Goal: Find contact information: Find contact information

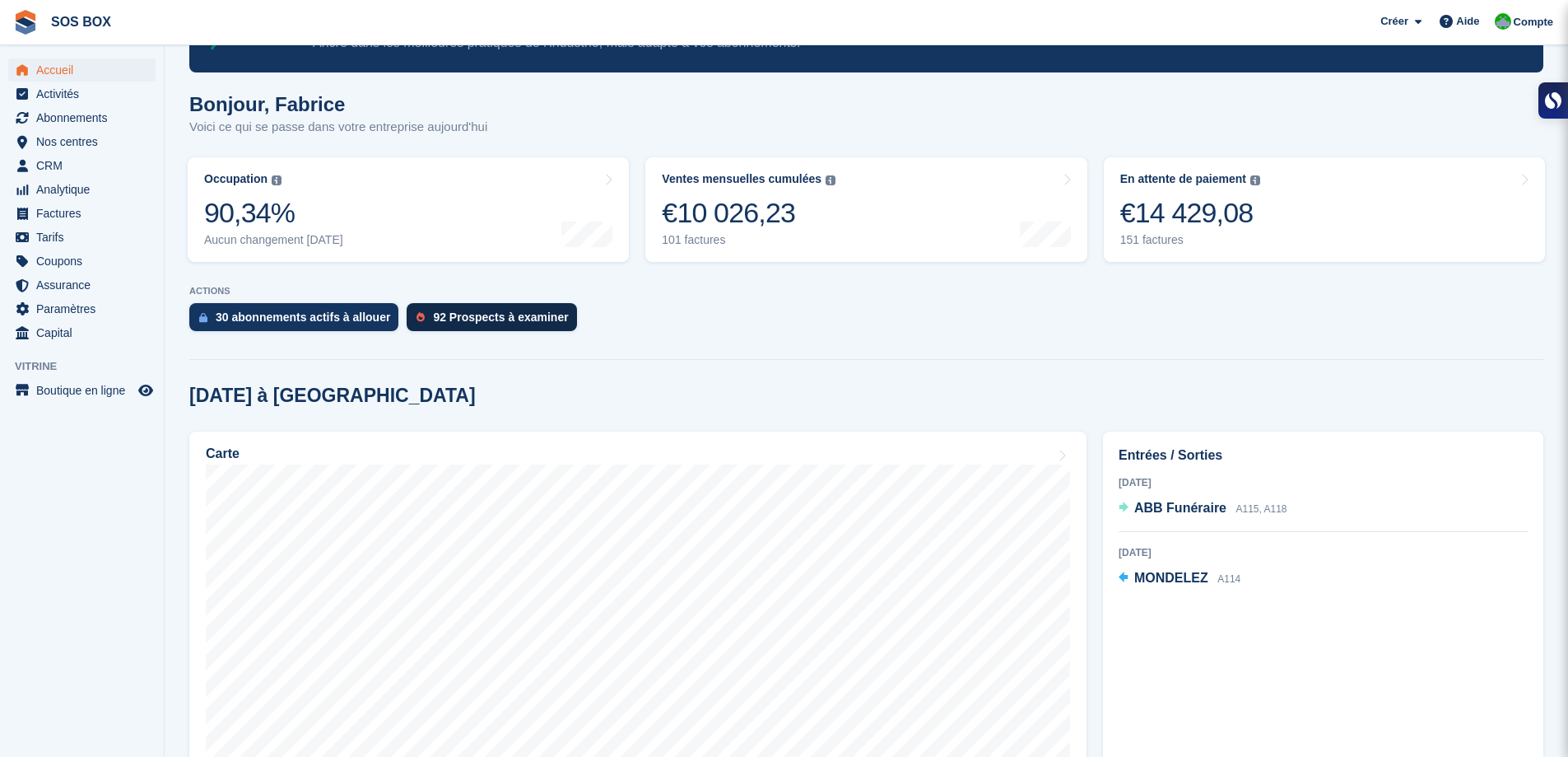
scroll to position [82, 0]
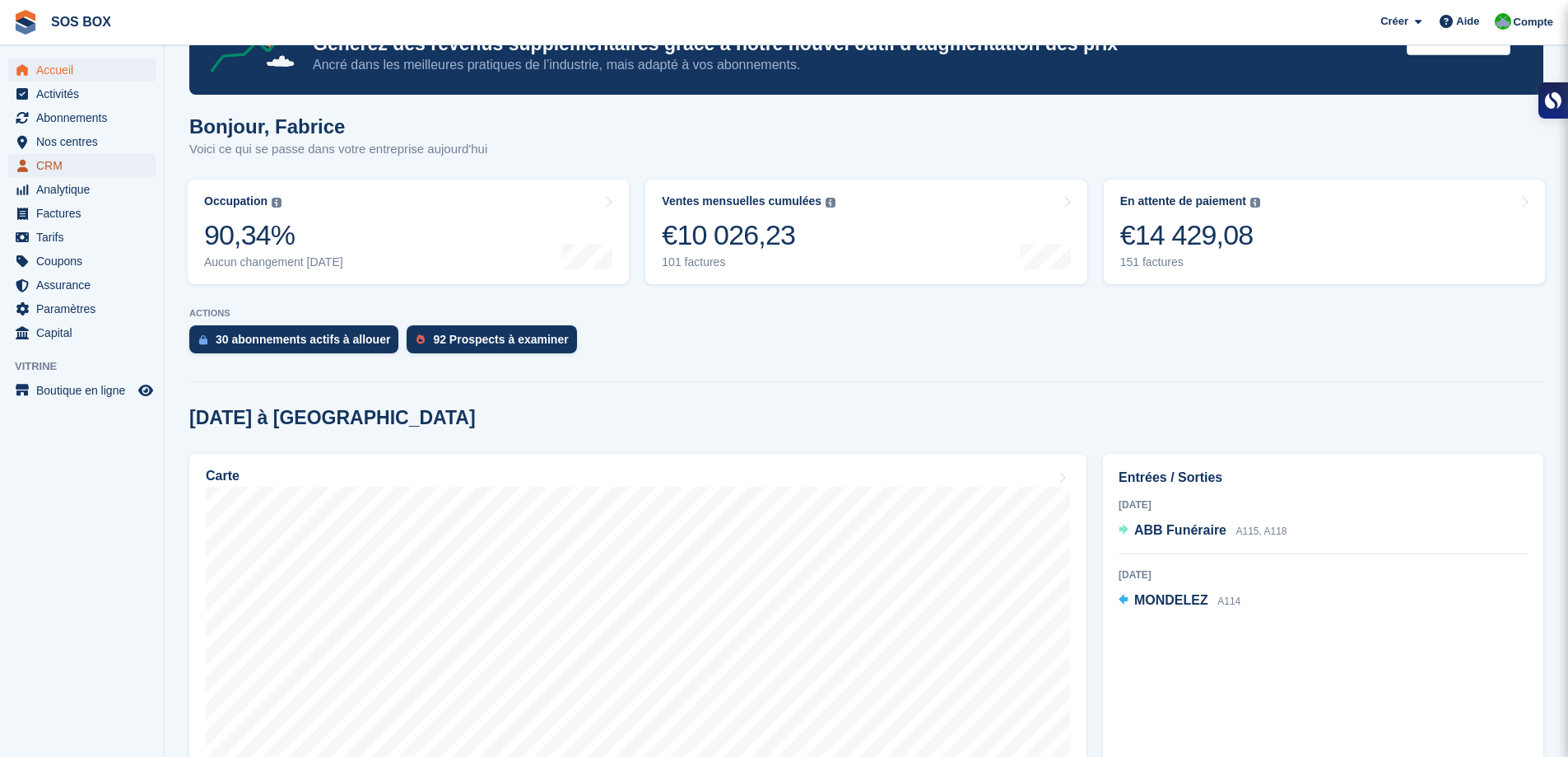
click at [72, 164] on span "CRM" at bounding box center [86, 165] width 99 height 23
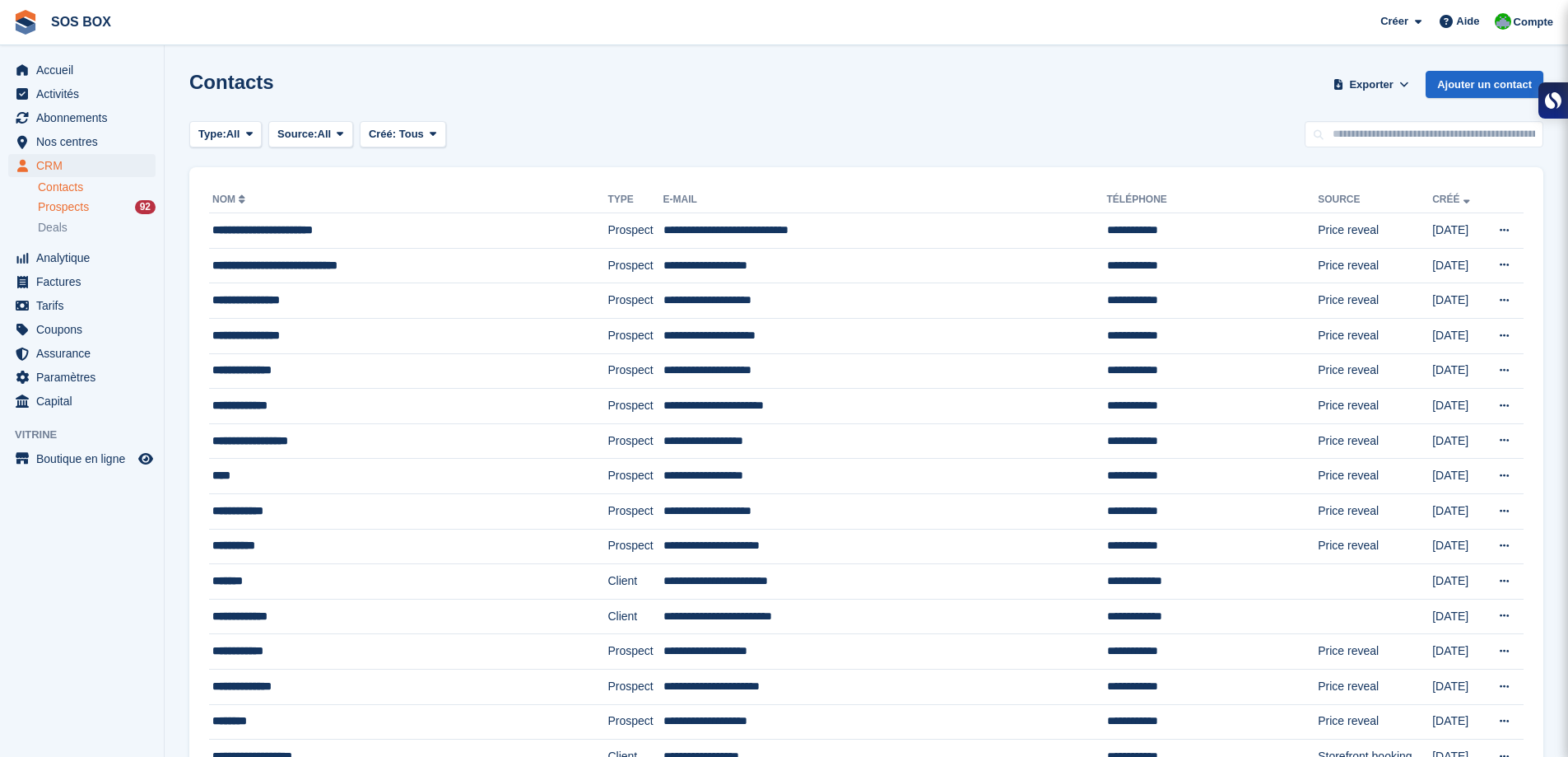
click at [72, 210] on span "Prospects" at bounding box center [63, 207] width 51 height 16
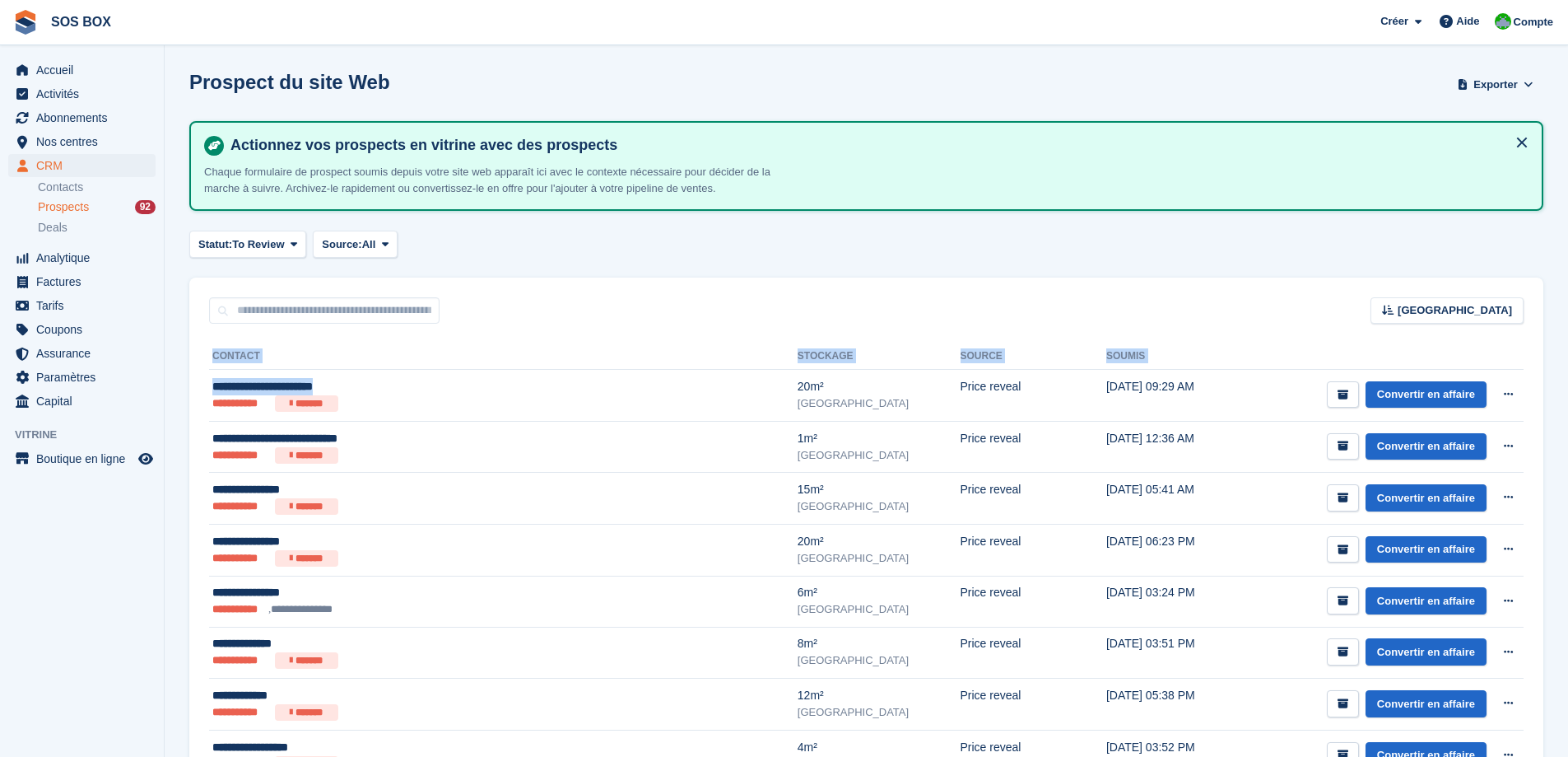
drag, startPoint x: 391, startPoint y: 383, endPoint x: 208, endPoint y: 385, distance: 183.0
copy div "**********"
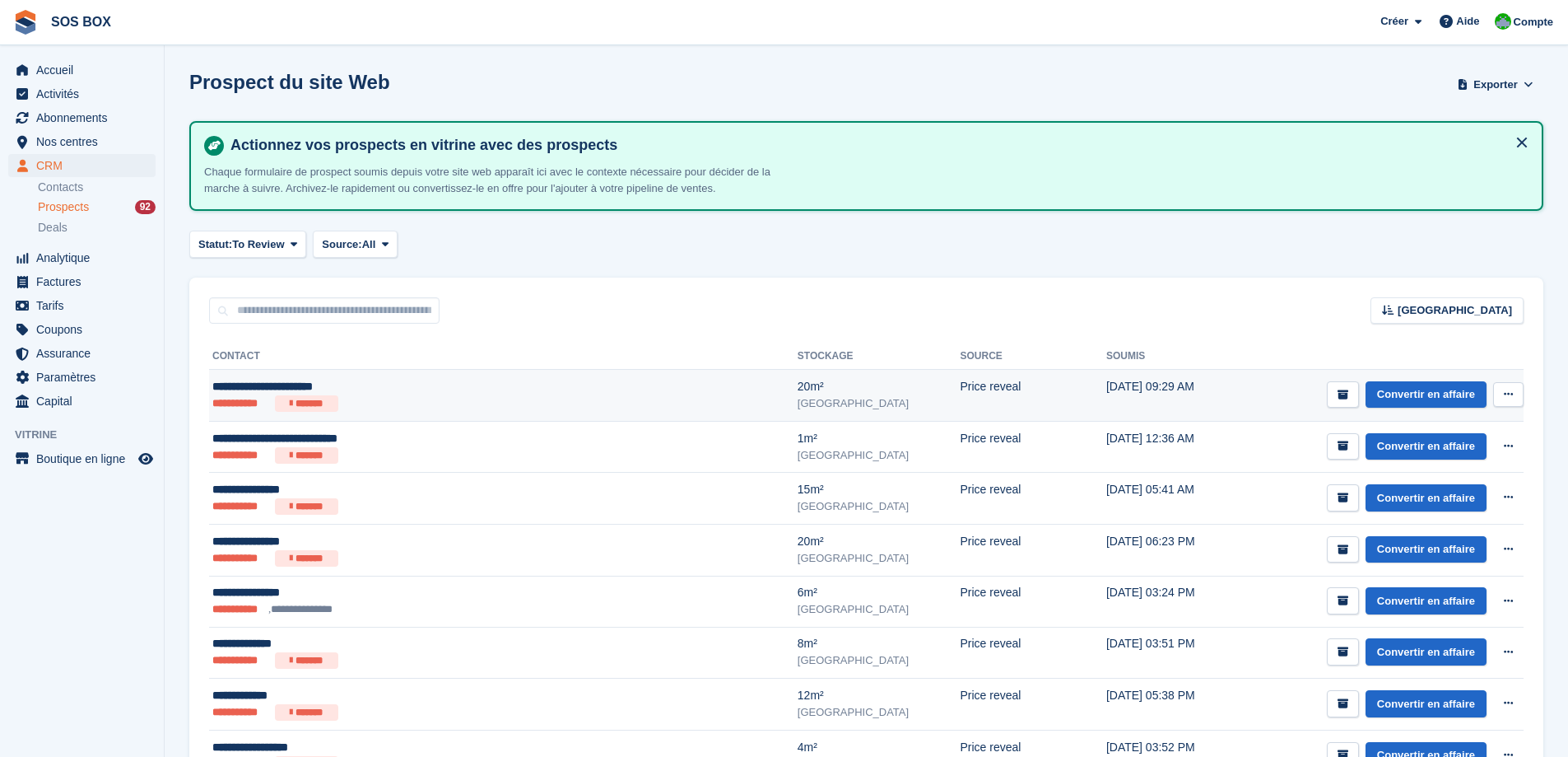
click at [798, 407] on div "[GEOGRAPHIC_DATA]" at bounding box center [879, 403] width 163 height 17
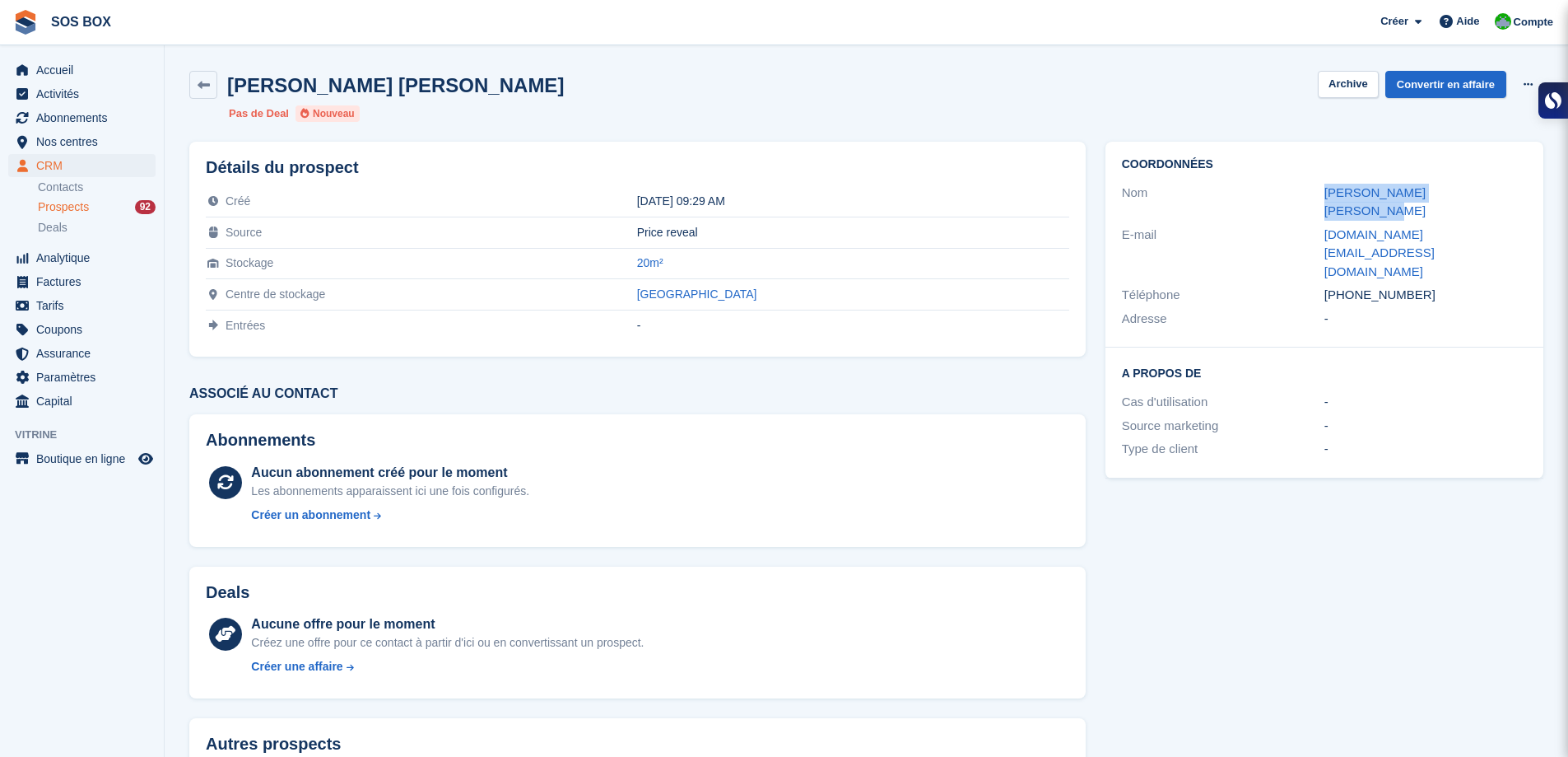
drag, startPoint x: 1487, startPoint y: 189, endPoint x: 1304, endPoint y: 199, distance: 183.3
click at [1304, 199] on div "Nom Benedicte DELPRAT [PERSON_NAME]" at bounding box center [1325, 203] width 405 height 42
copy div "[PERSON_NAME] [PERSON_NAME]"
drag, startPoint x: 1517, startPoint y: 216, endPoint x: 1301, endPoint y: 217, distance: 216.0
click at [1301, 224] on div "E-mail benedicte.consulting@gmail.com" at bounding box center [1325, 254] width 405 height 61
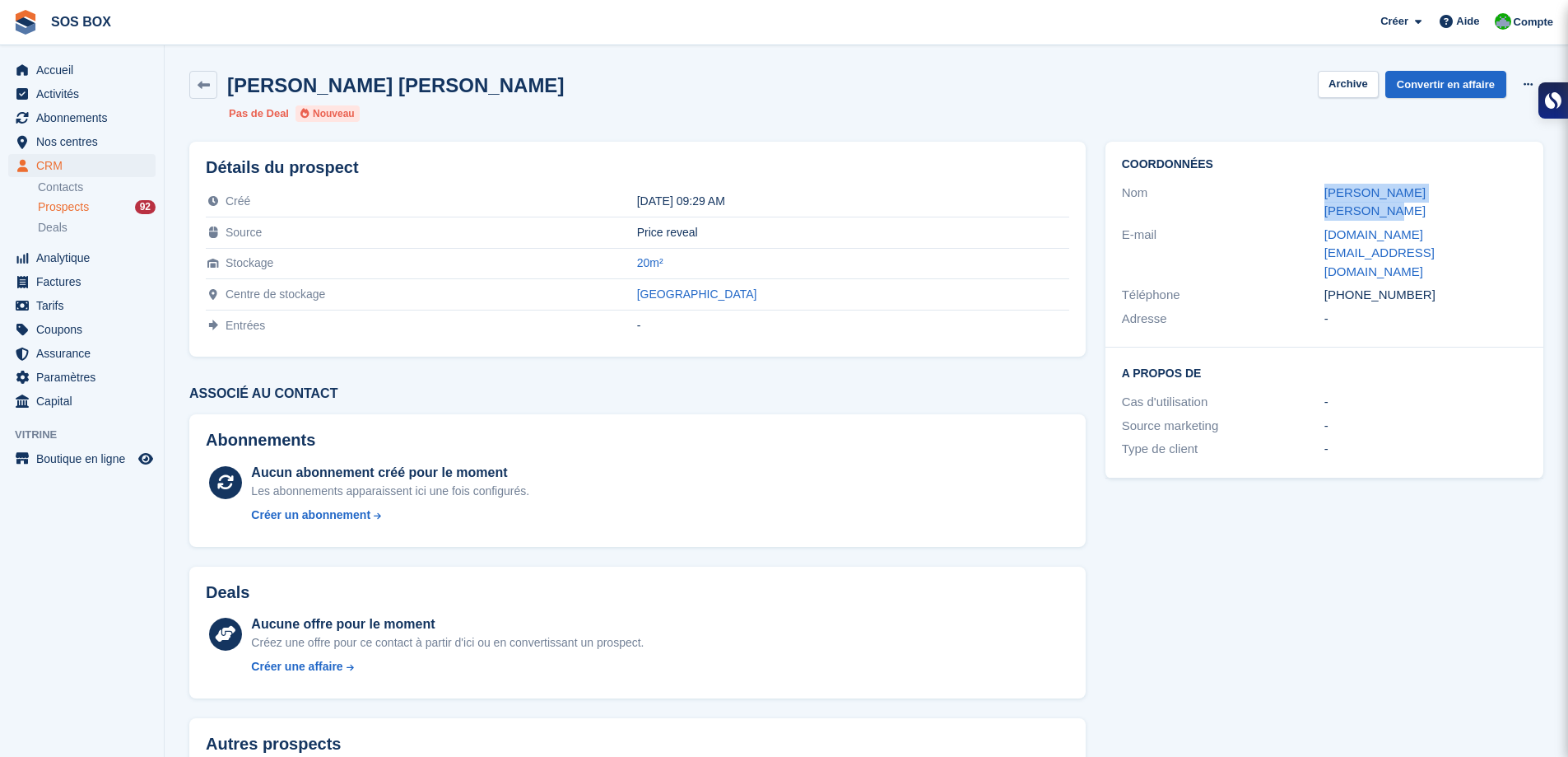
drag, startPoint x: 1423, startPoint y: 240, endPoint x: 1261, endPoint y: 237, distance: 162.0
click at [1261, 284] on div "Téléphone +33625936280" at bounding box center [1325, 295] width 405 height 24
copy div "Téléphone +33625936280"
click at [1526, 12] on div "Compte" at bounding box center [1526, 22] width 70 height 29
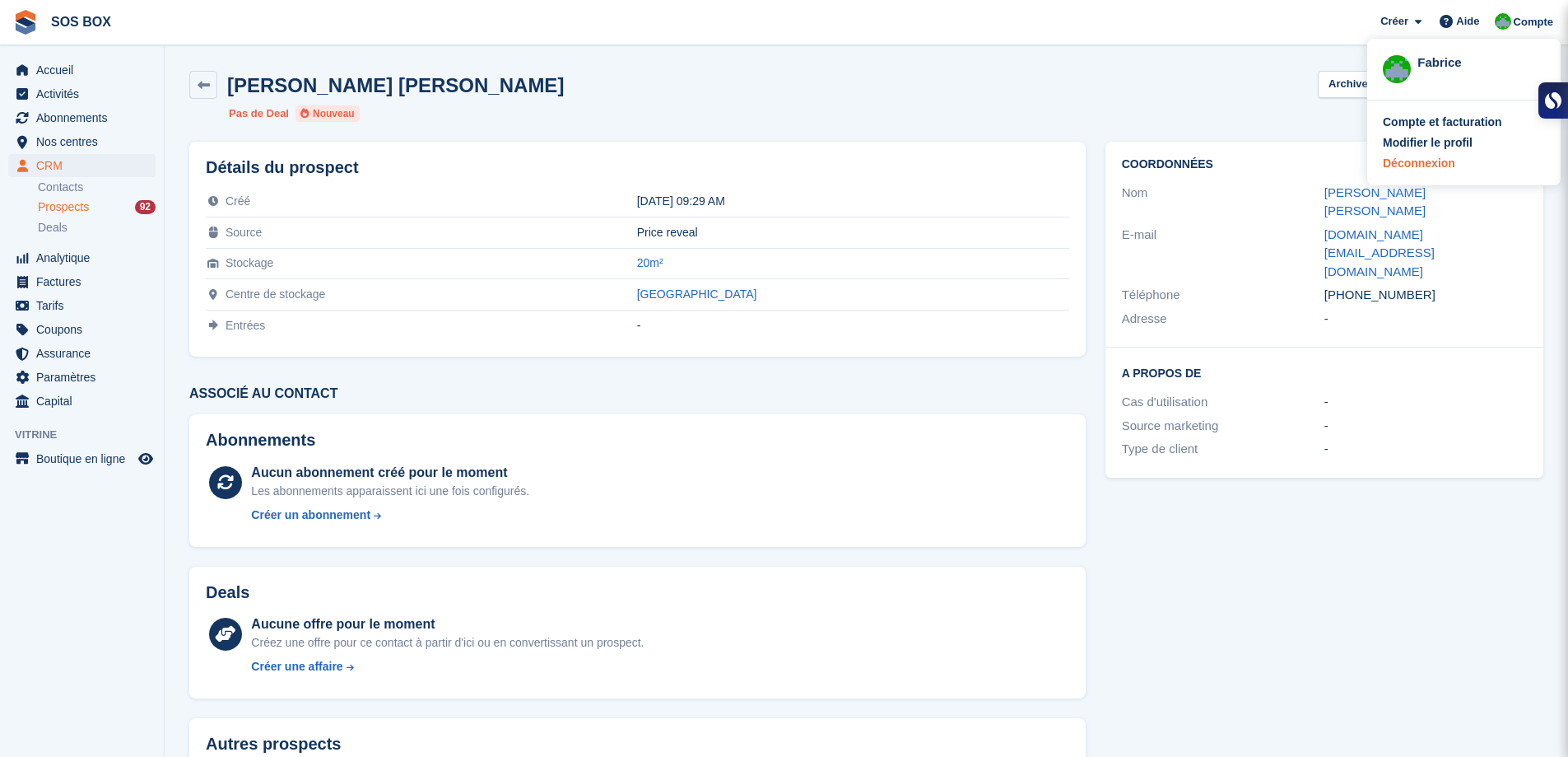
click at [1448, 162] on div "Déconnexion" at bounding box center [1419, 163] width 72 height 17
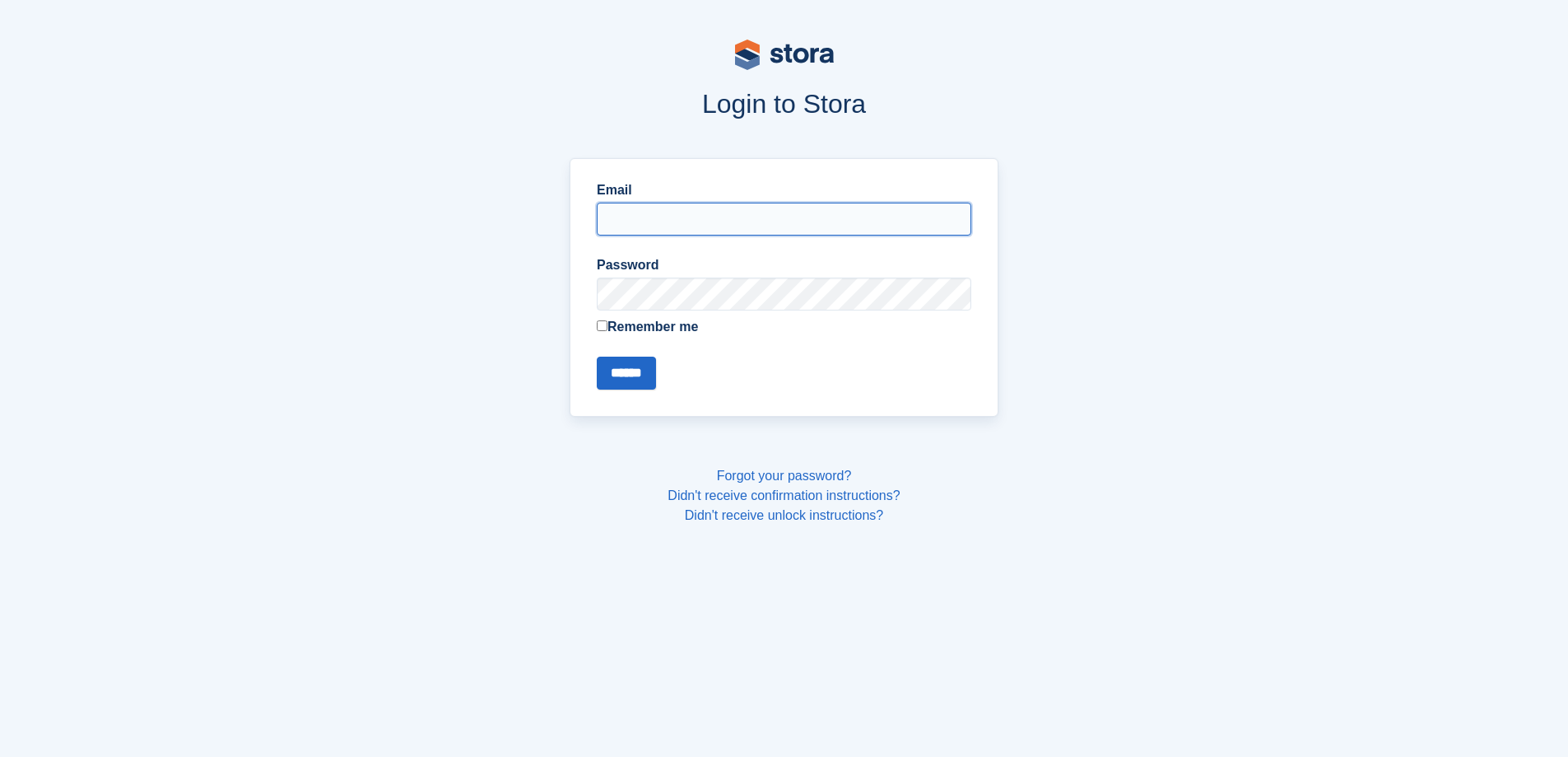
type input "**********"
click at [650, 371] on input "******" at bounding box center [627, 373] width 59 height 33
